Goal: Check status: Check status

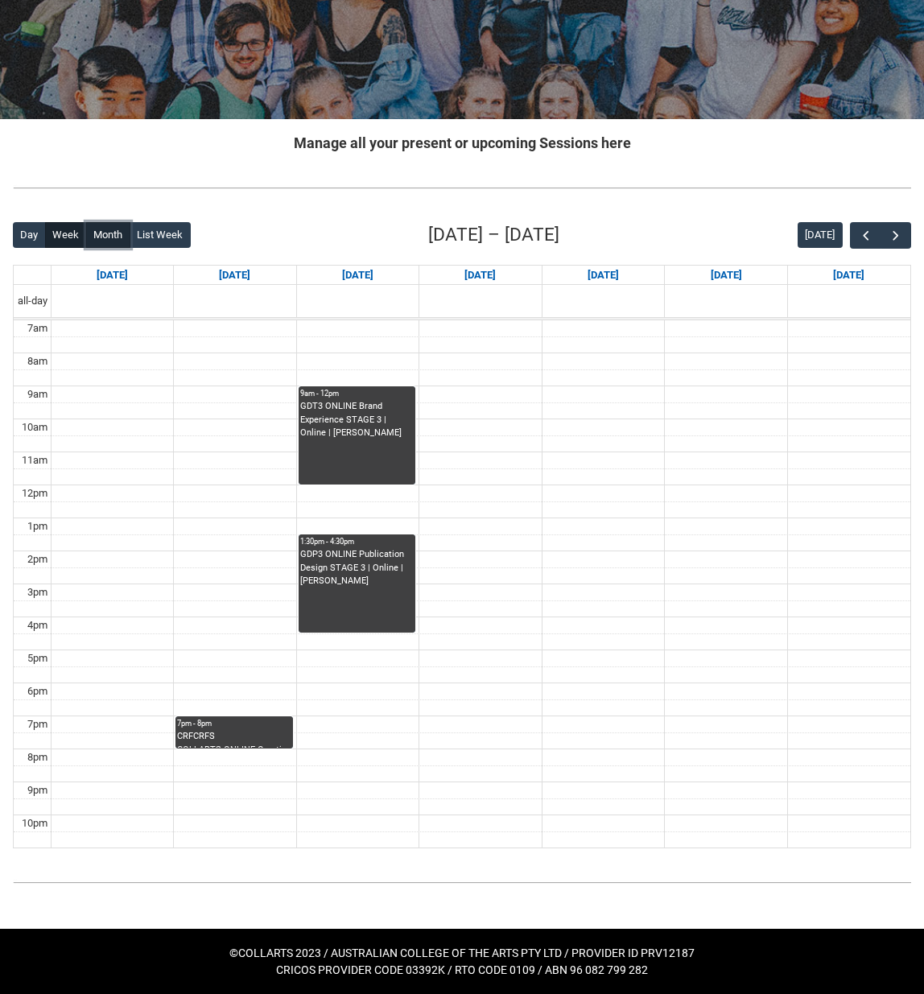
click at [119, 242] on button "Month" at bounding box center [108, 235] width 44 height 26
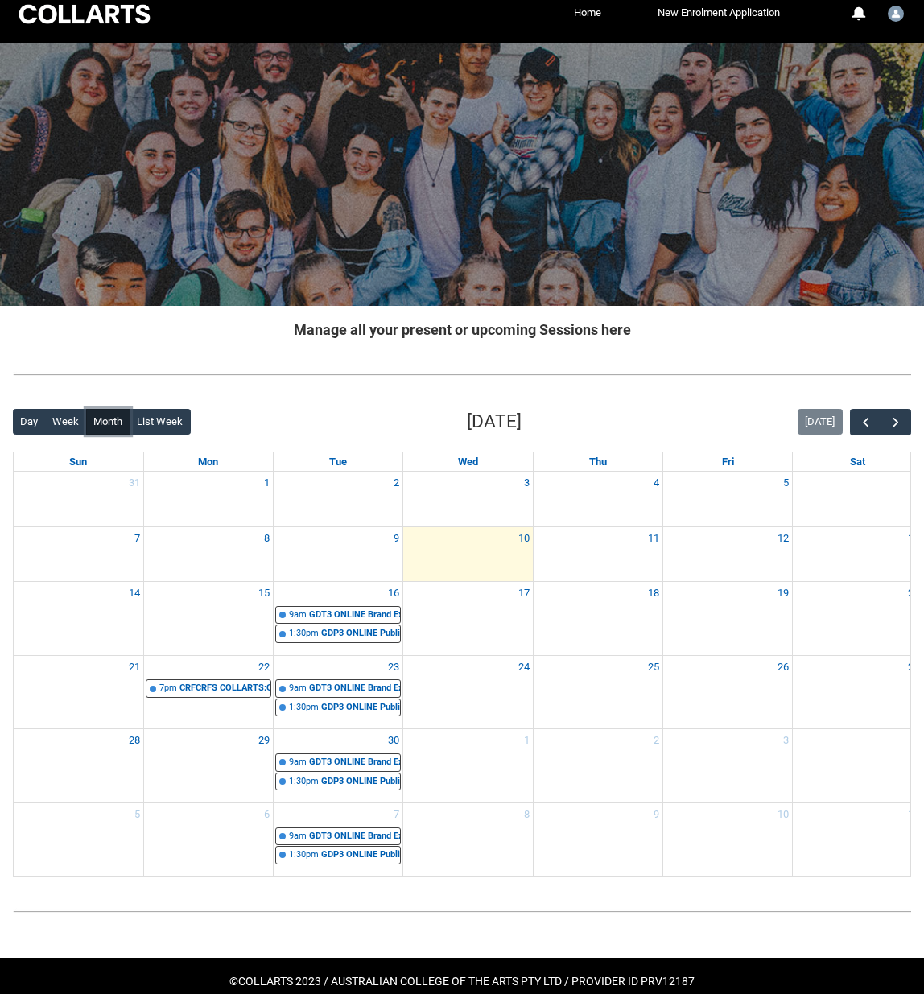
scroll to position [45, 0]
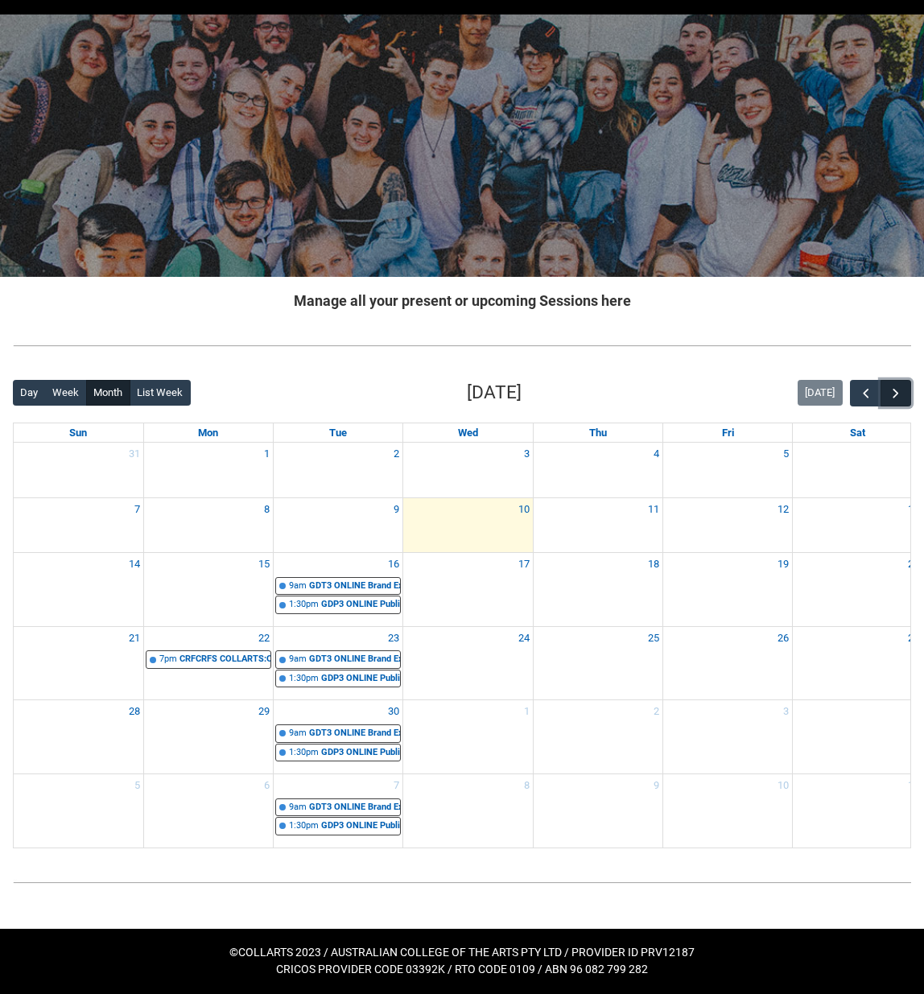
click at [897, 393] on span "button" at bounding box center [896, 394] width 16 height 16
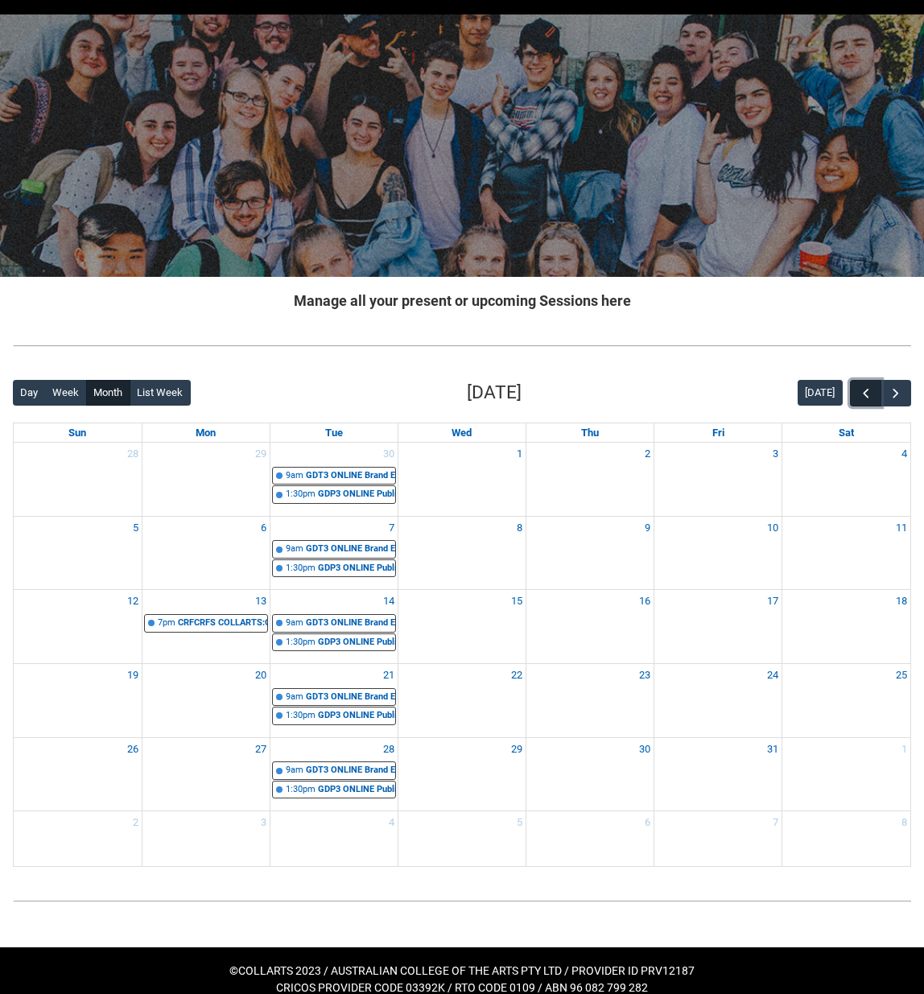
click at [870, 392] on span "button" at bounding box center [866, 394] width 16 height 16
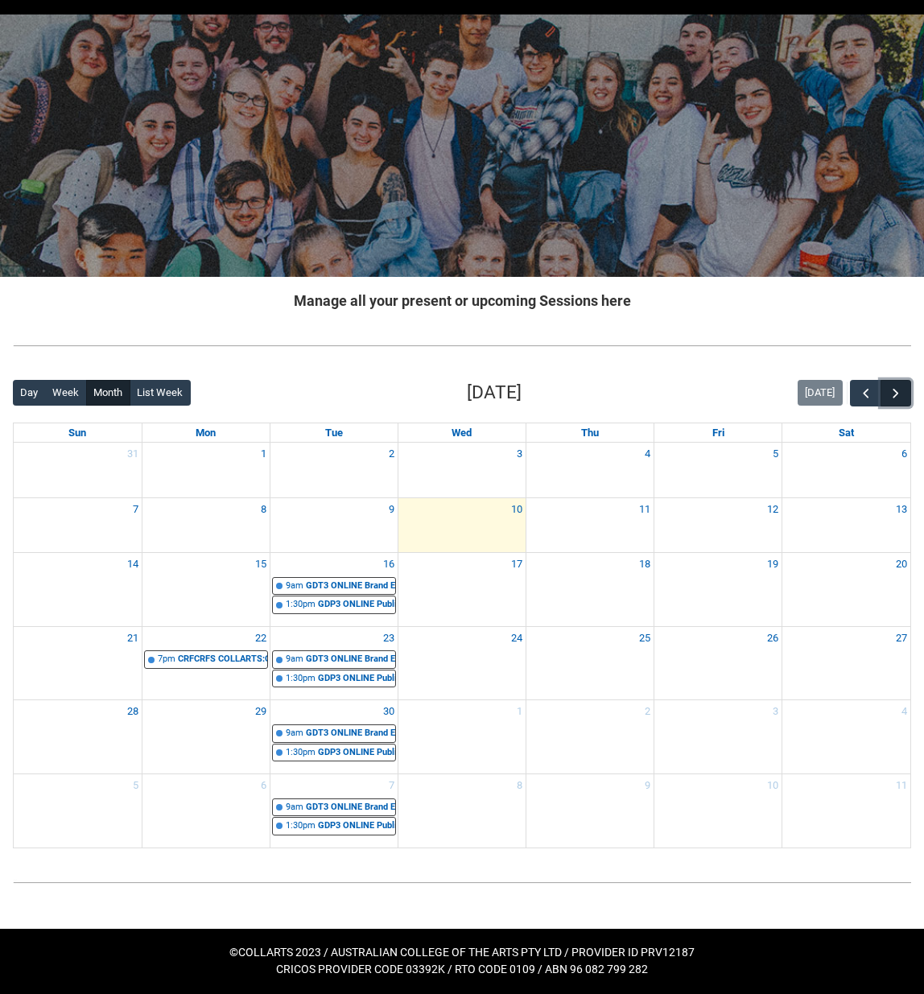
click at [907, 397] on button "button" at bounding box center [896, 393] width 31 height 27
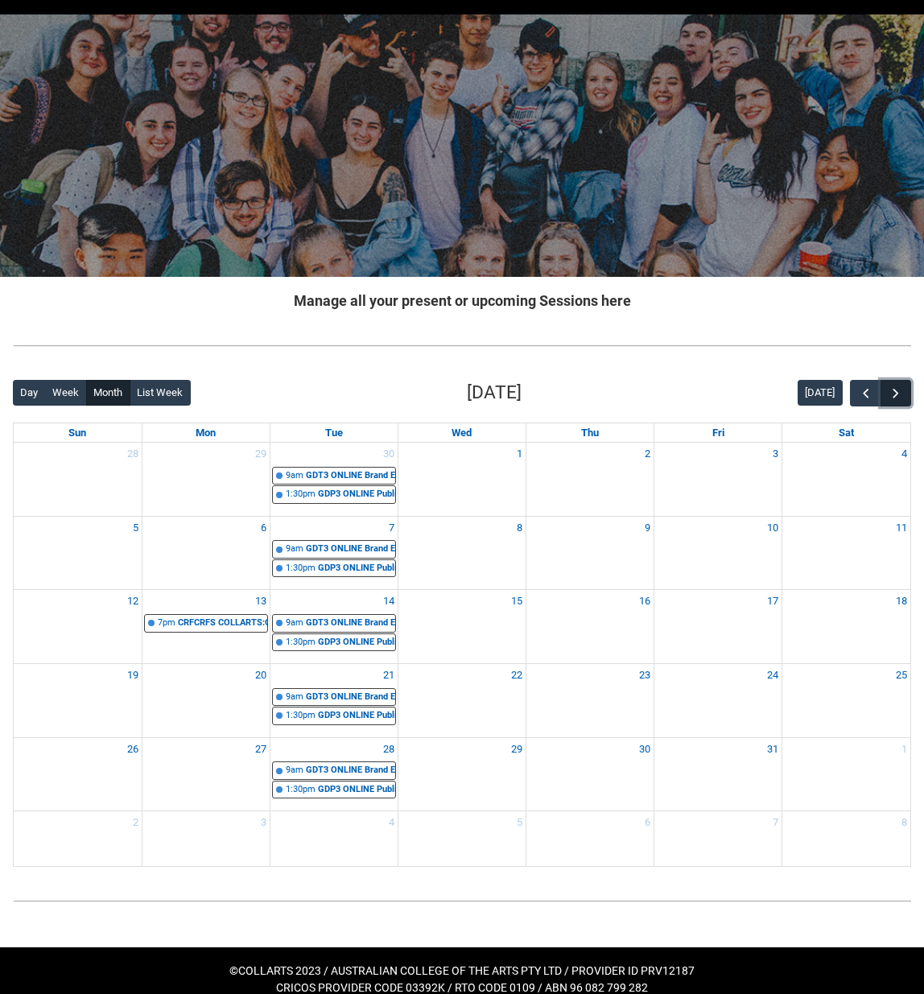
click at [907, 397] on button "button" at bounding box center [896, 393] width 31 height 27
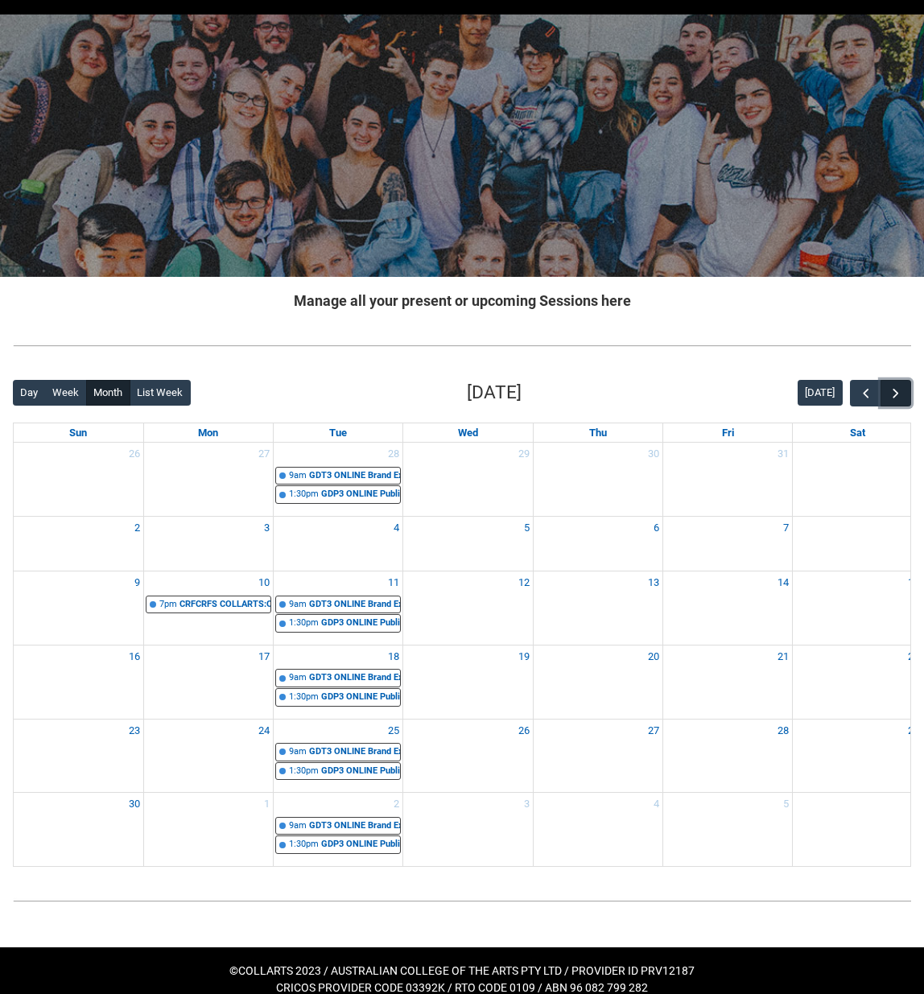
scroll to position [0, 0]
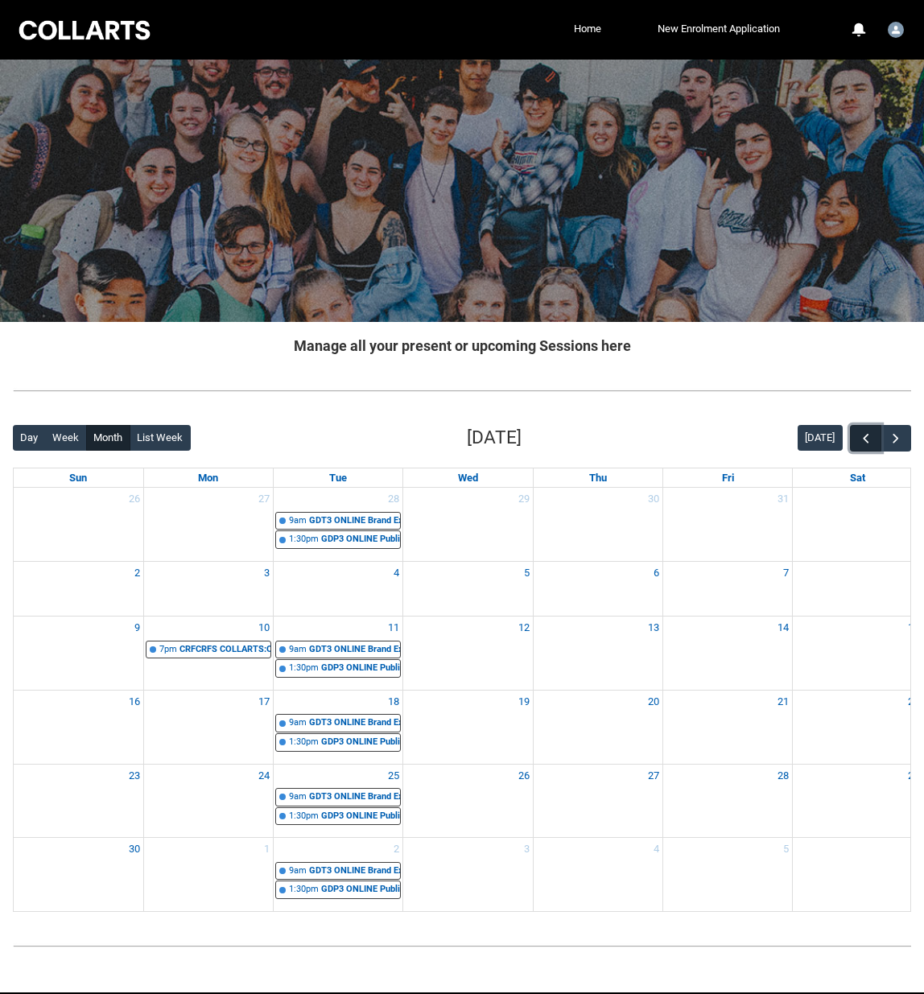
click at [865, 440] on span "button" at bounding box center [866, 439] width 16 height 16
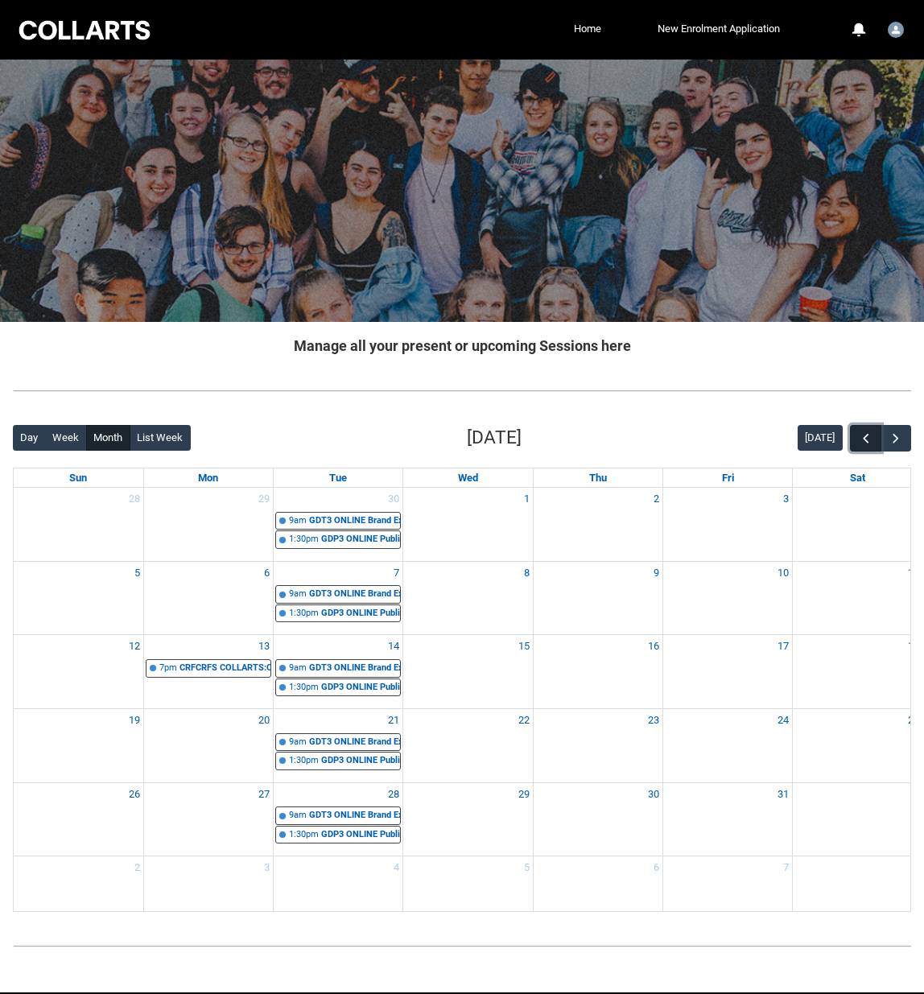
click at [865, 440] on span "button" at bounding box center [866, 439] width 16 height 16
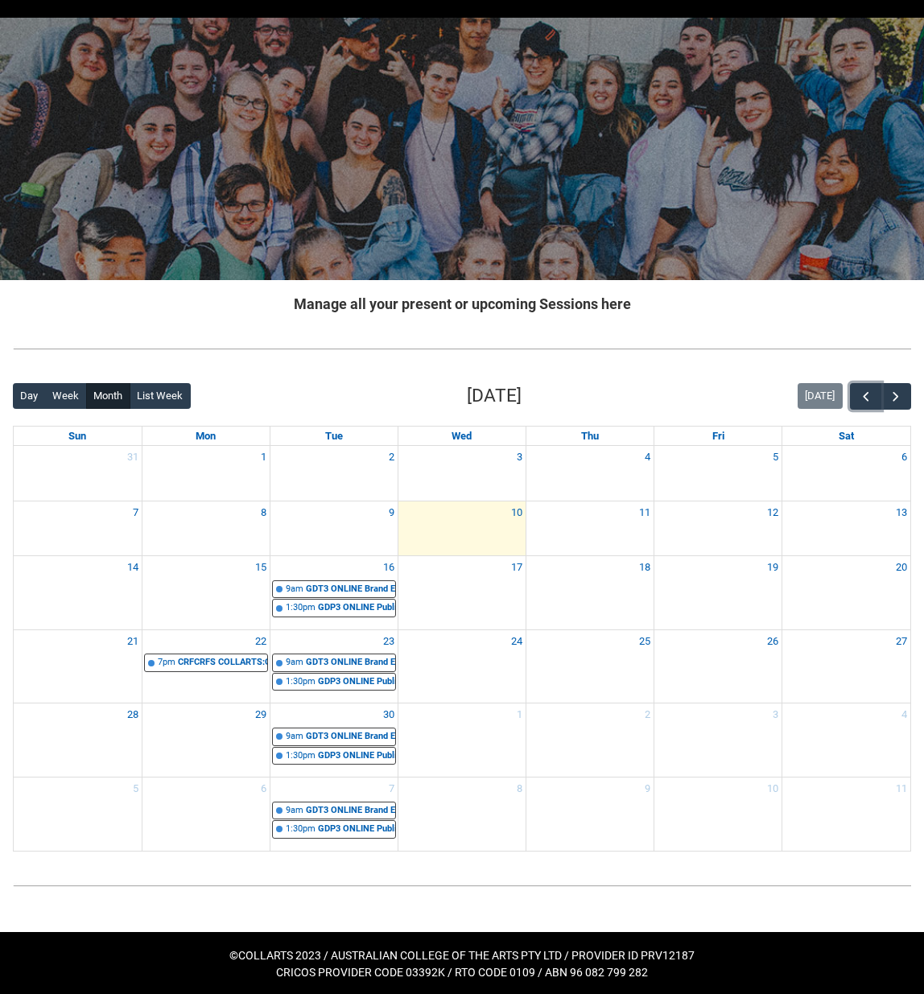
scroll to position [45, 0]
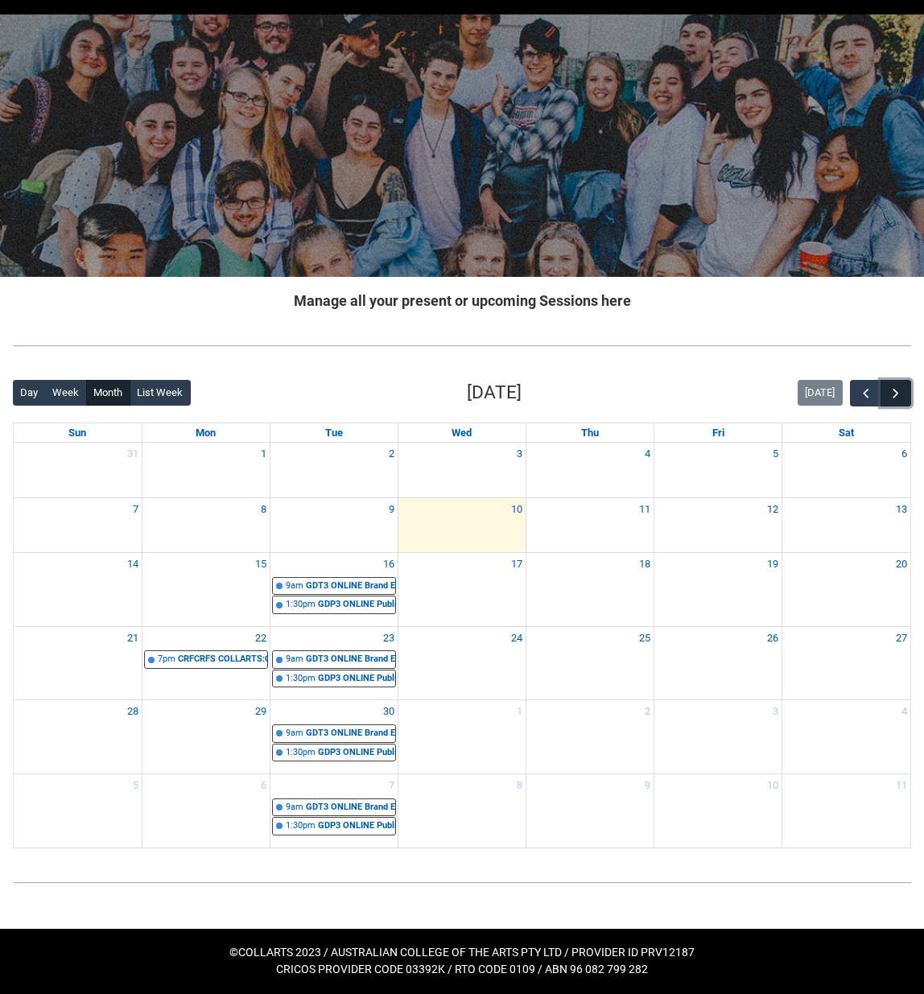
click at [887, 395] on button "button" at bounding box center [896, 393] width 31 height 27
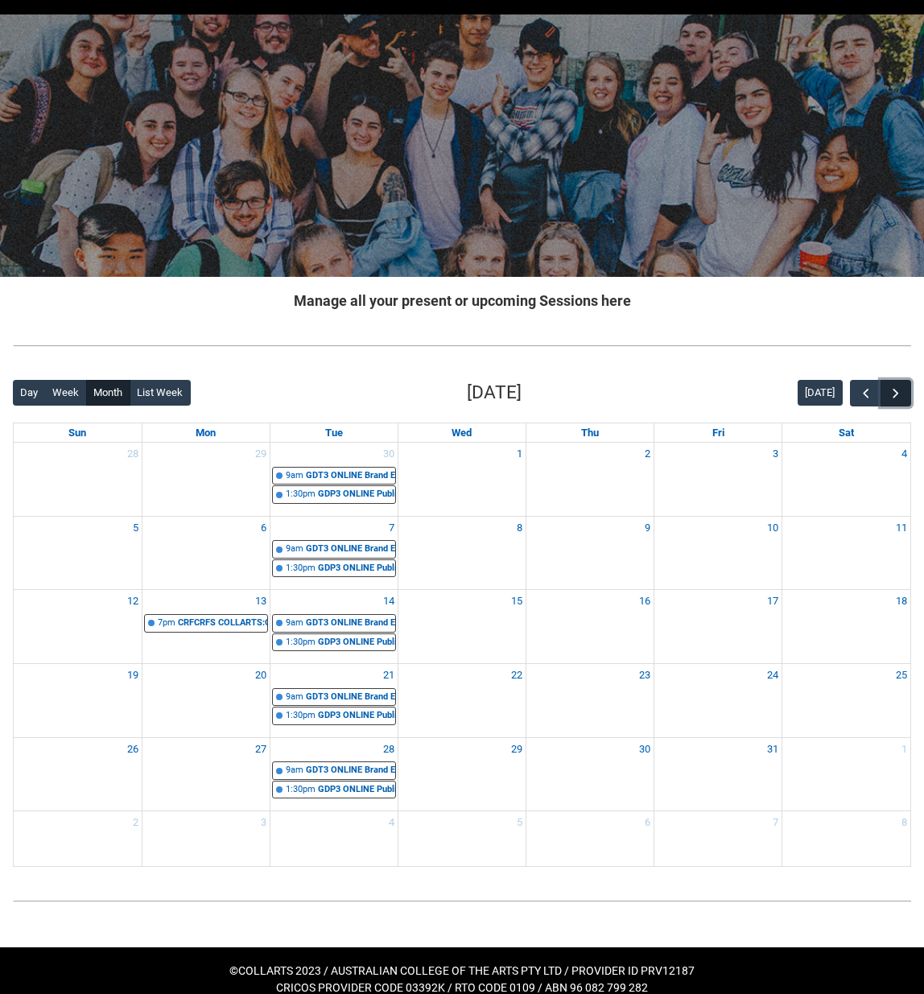
click at [887, 395] on button "button" at bounding box center [896, 393] width 31 height 27
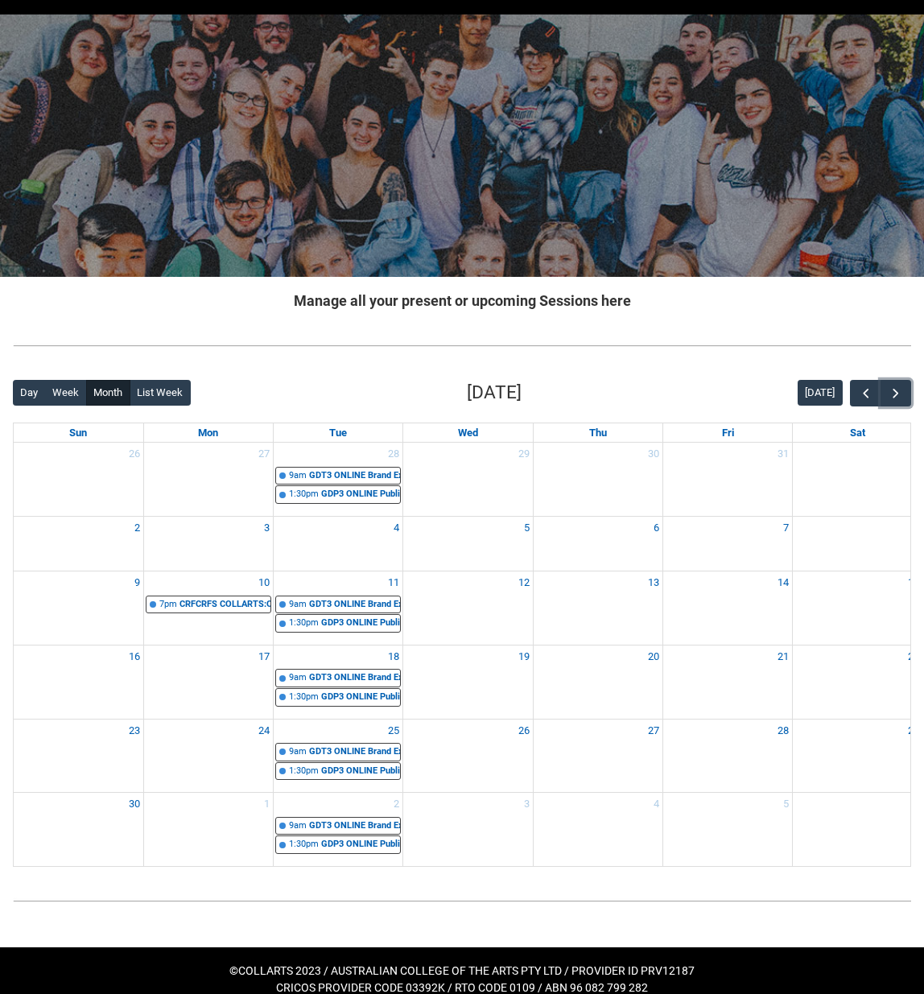
scroll to position [0, 0]
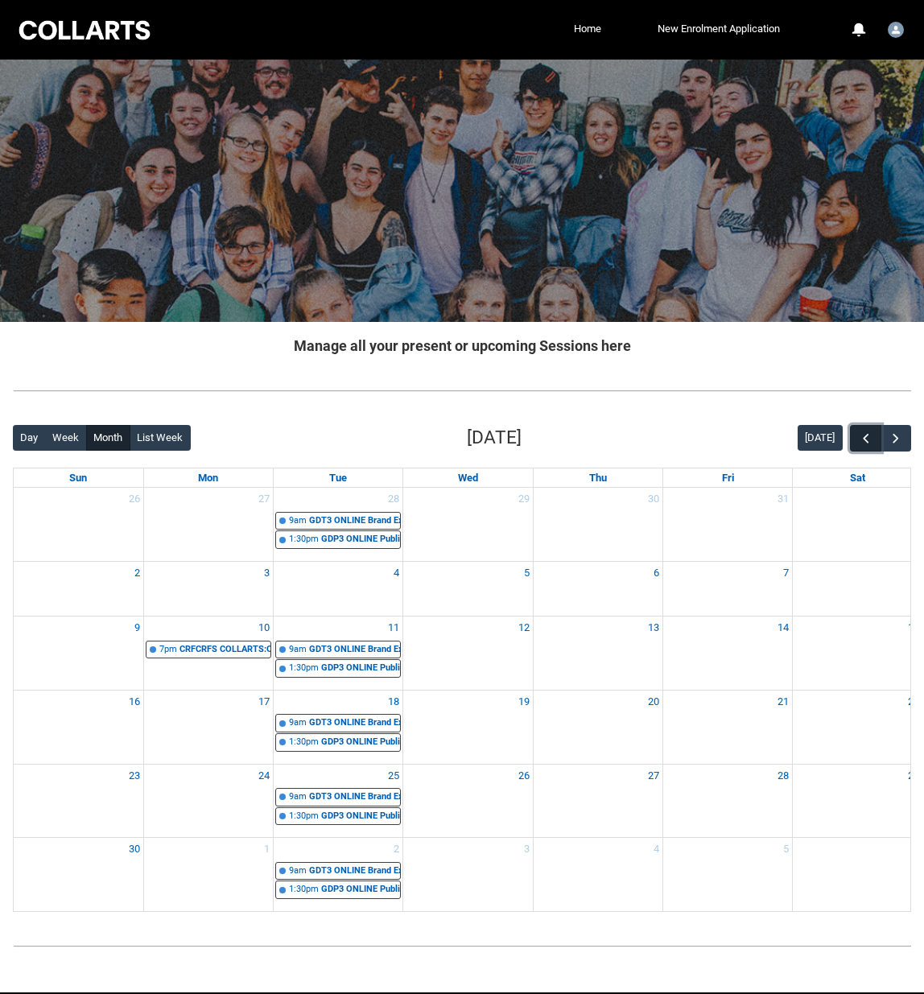
click at [867, 432] on span "button" at bounding box center [866, 439] width 16 height 16
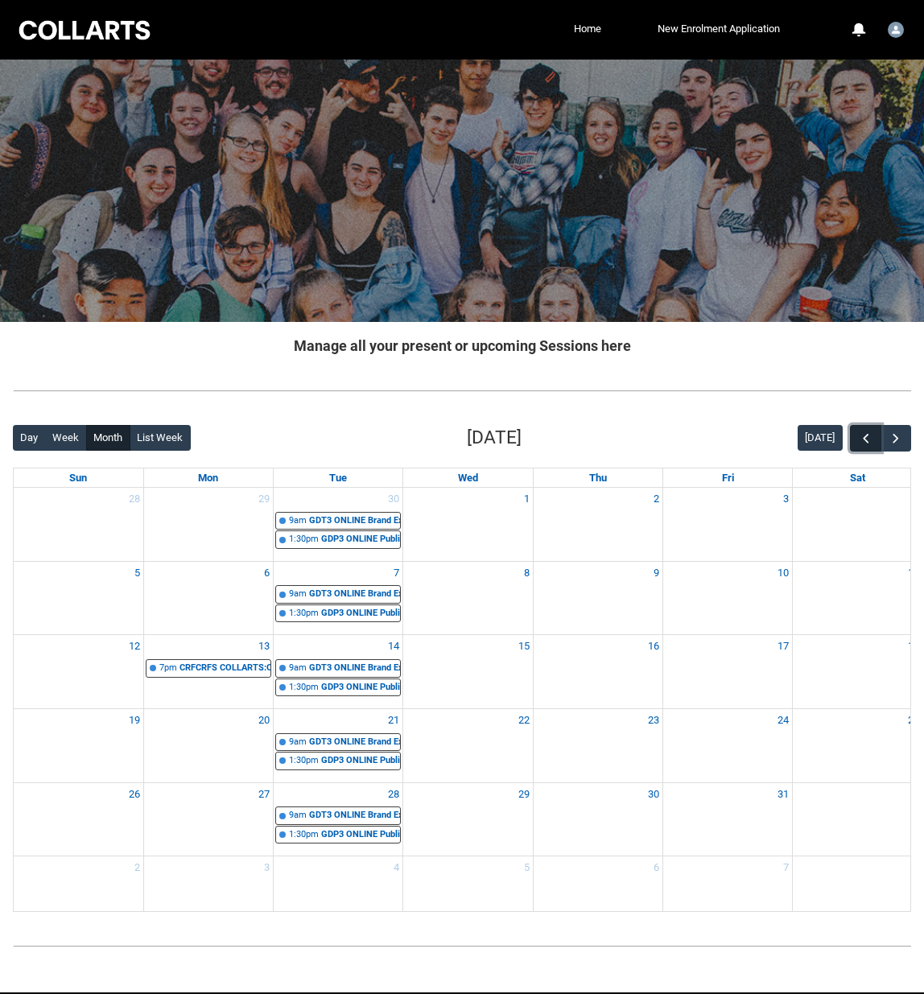
click at [866, 432] on span "button" at bounding box center [866, 439] width 16 height 16
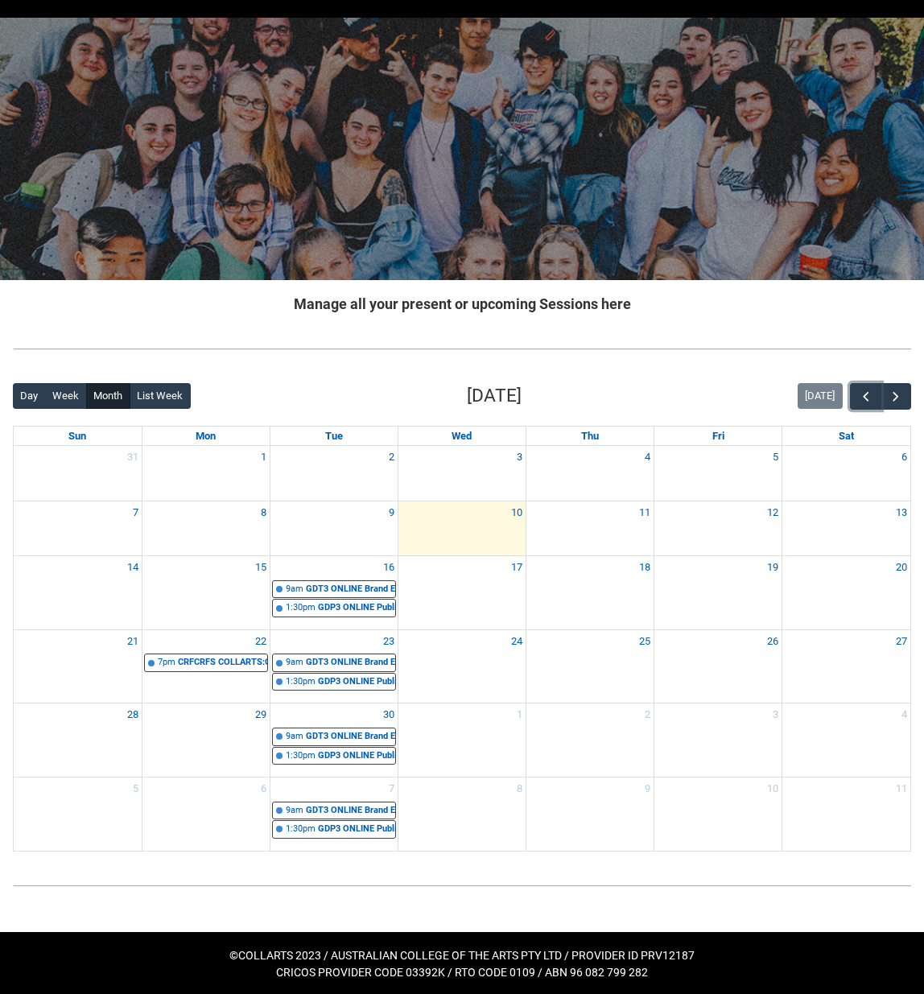
scroll to position [45, 0]
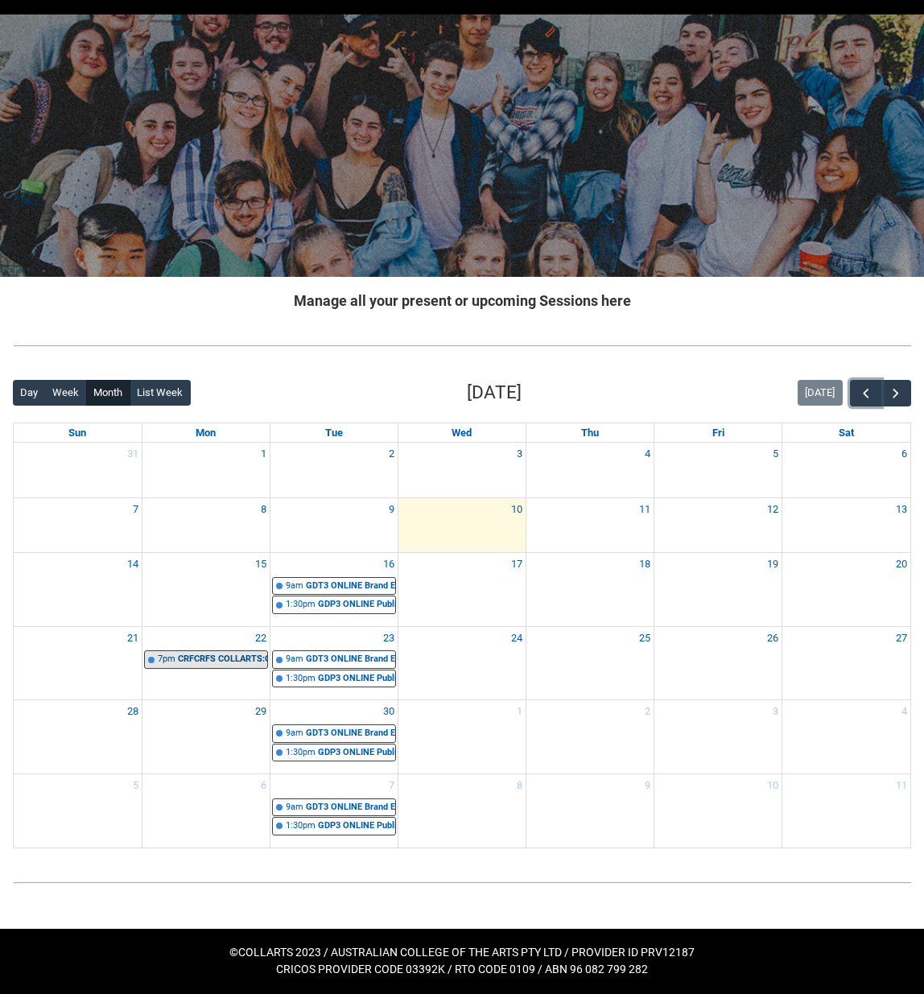
click at [240, 653] on div "CRFCRFS COLLARTS:ONLINE Creative Foundations | Online | [PERSON_NAME]" at bounding box center [222, 660] width 89 height 14
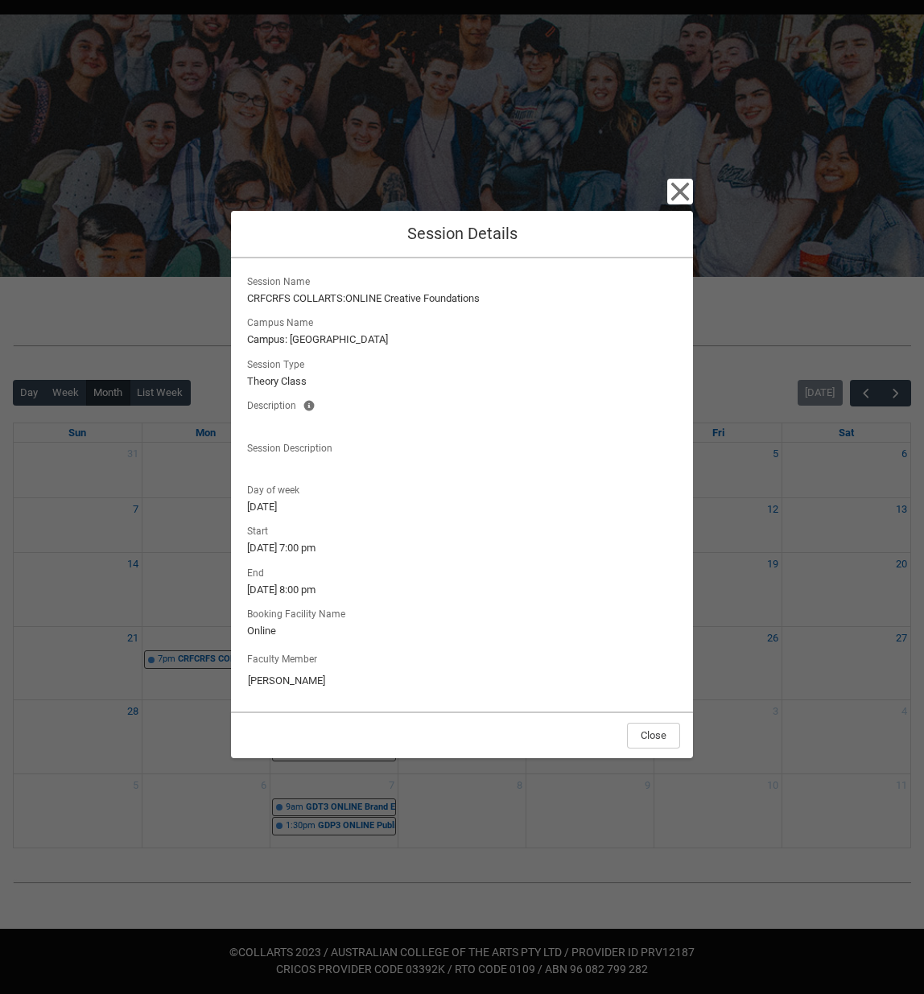
click at [178, 638] on div "Close Session Details Session Name CRFCRFS COLLARTS:ONLINE Creative Foundations…" at bounding box center [462, 497] width 924 height 994
click at [184, 573] on div "Close Session Details Session Name CRFCRFS COLLARTS:ONLINE Creative Foundations…" at bounding box center [462, 497] width 924 height 994
click at [684, 184] on icon "button" at bounding box center [680, 192] width 26 height 26
